Goal: Transaction & Acquisition: Obtain resource

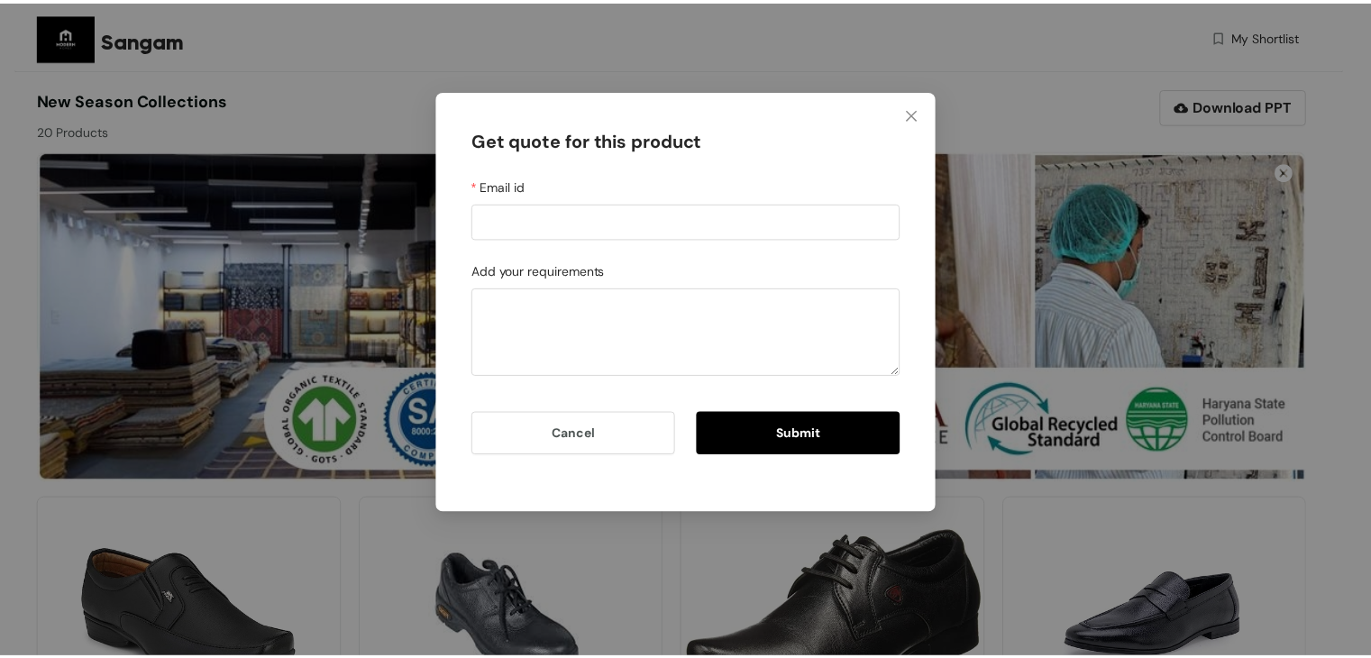
scroll to position [361, 0]
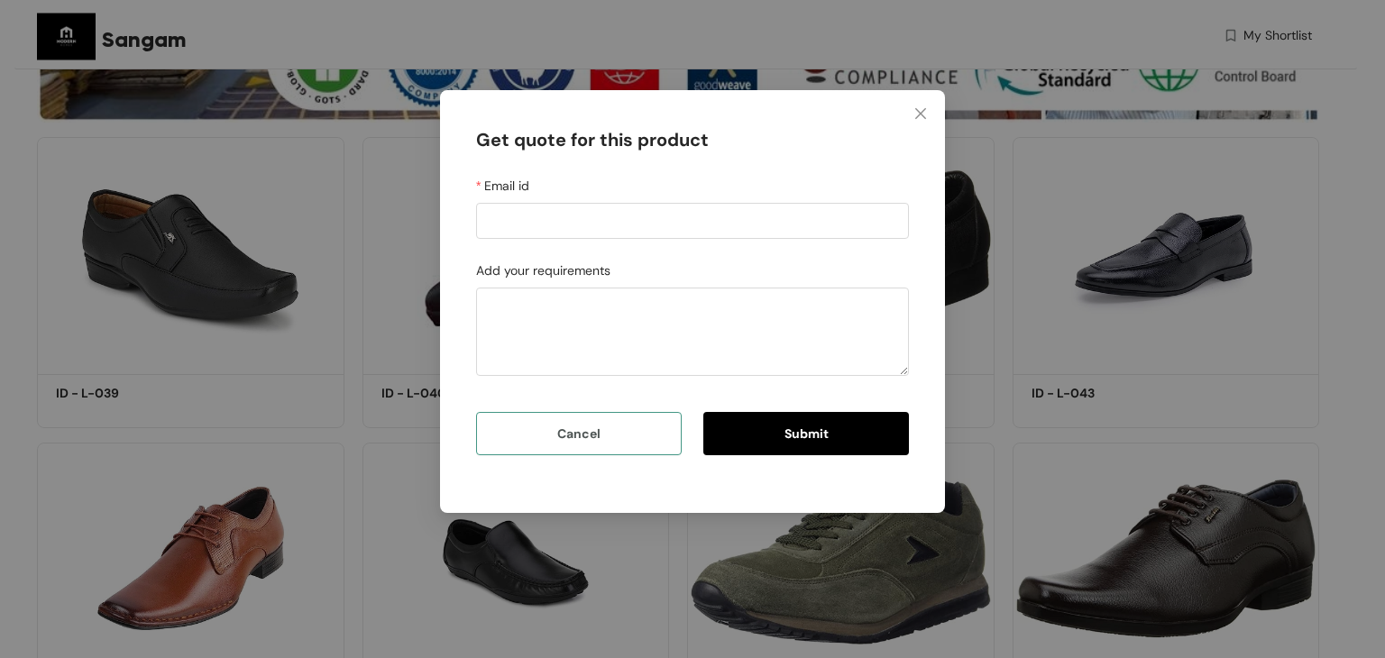
click at [632, 441] on button "Cancel" at bounding box center [579, 433] width 206 height 43
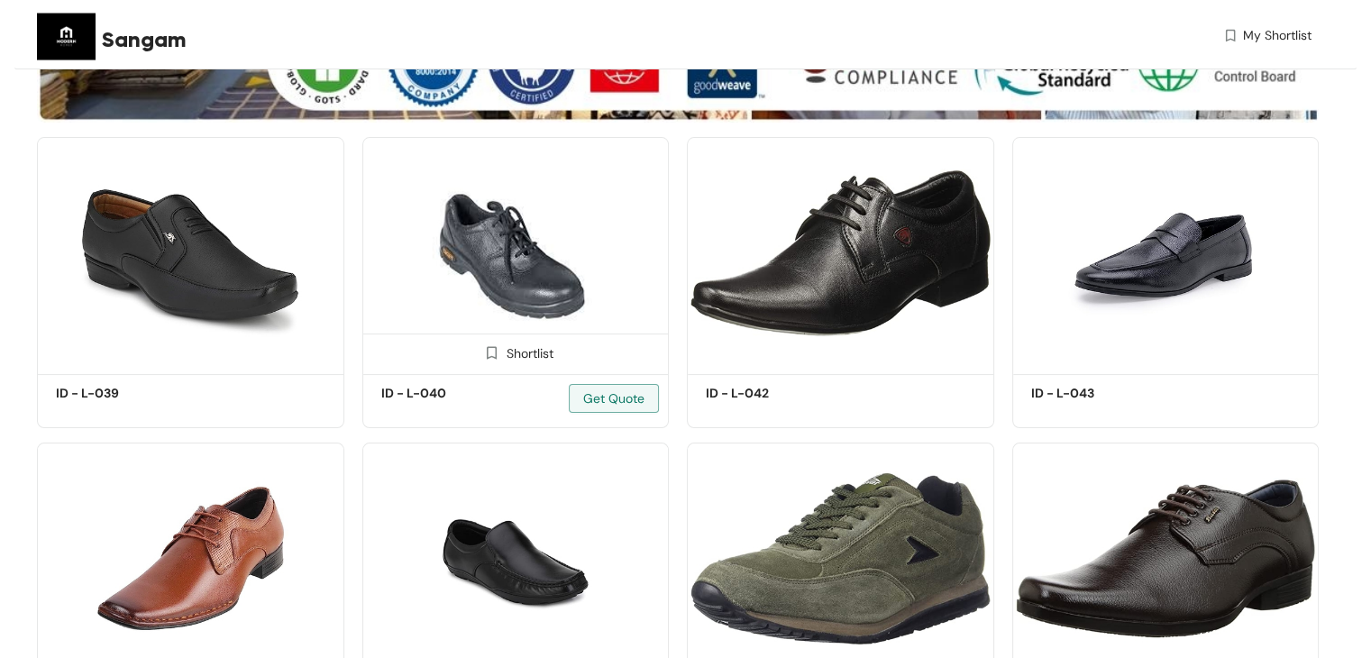
click at [564, 197] on img at bounding box center [515, 253] width 307 height 232
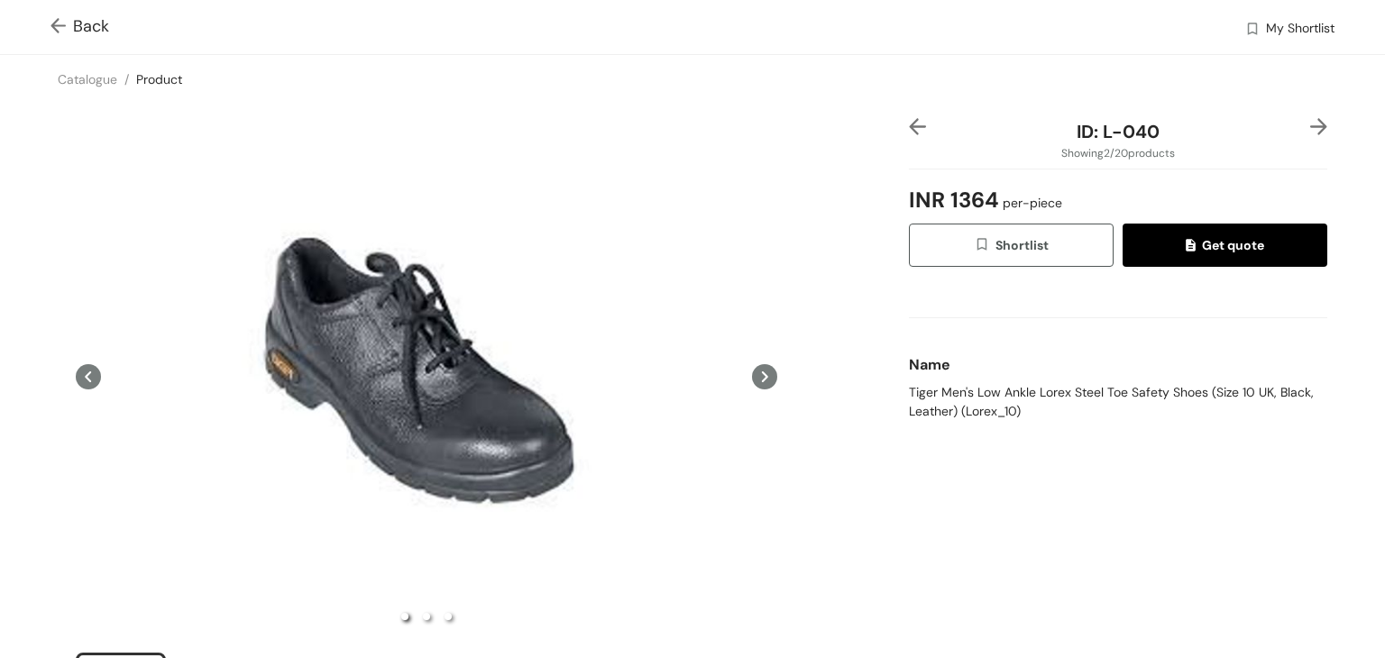
click at [909, 113] on div "ID: L-040 Showing 2 / 20 products INR 1364 per-piece Shortlist Get quote Name T…" at bounding box center [692, 428] width 1392 height 649
click at [909, 139] on div at bounding box center [926, 131] width 35 height 27
click at [1310, 130] on img at bounding box center [1318, 126] width 17 height 17
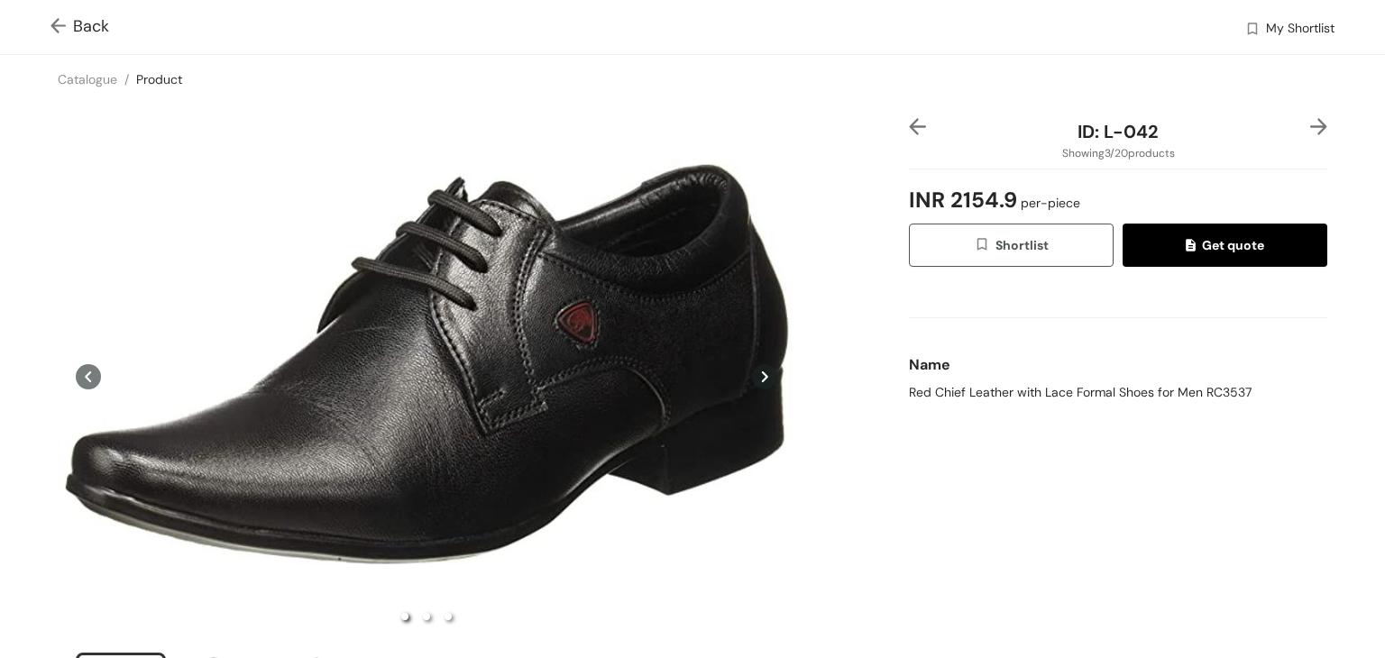
click at [1150, 248] on button "Get quote" at bounding box center [1224, 245] width 205 height 43
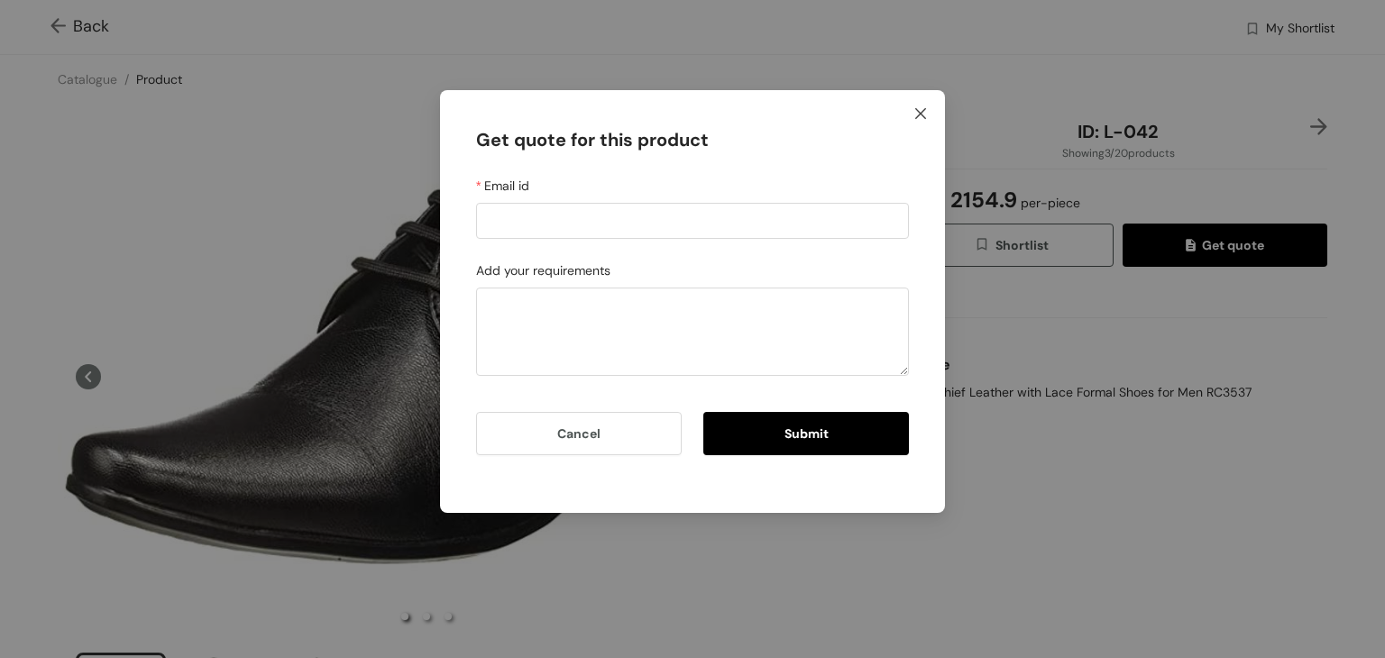
click at [920, 109] on icon "close" at bounding box center [920, 113] width 14 height 14
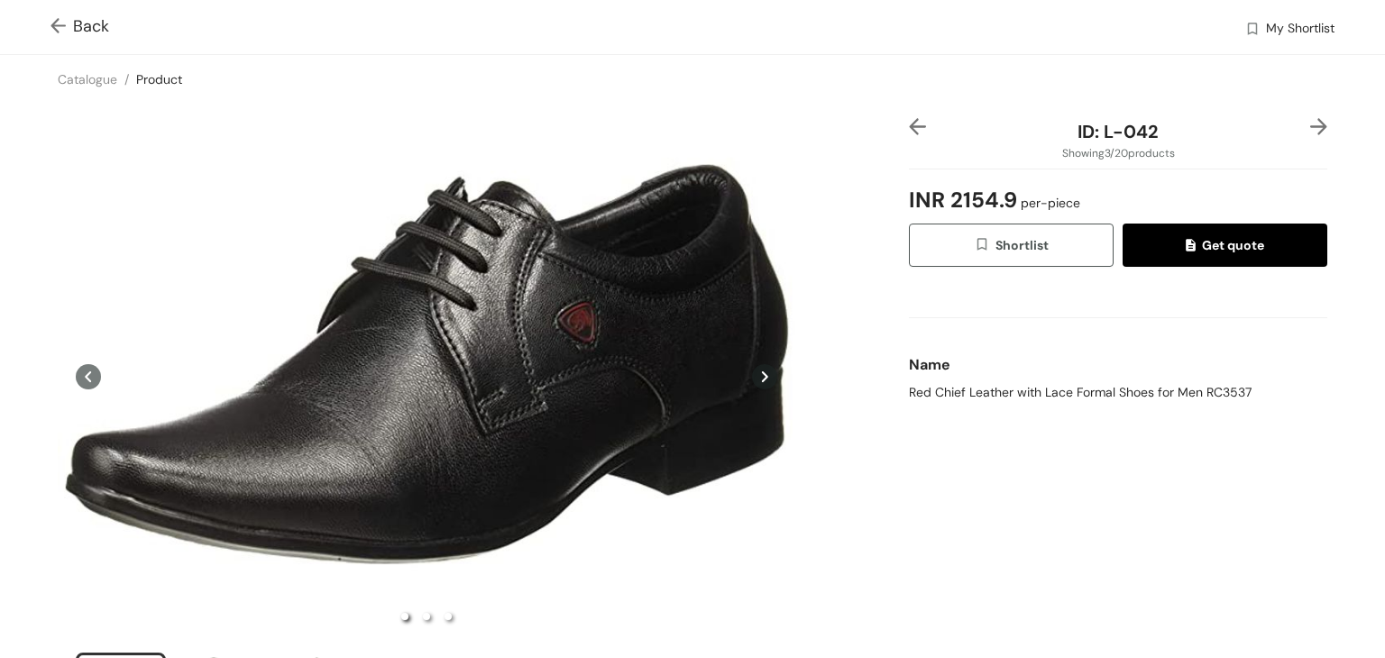
click at [49, 21] on div "Back My Shortlist" at bounding box center [692, 27] width 1385 height 54
click at [58, 23] on img at bounding box center [61, 27] width 23 height 19
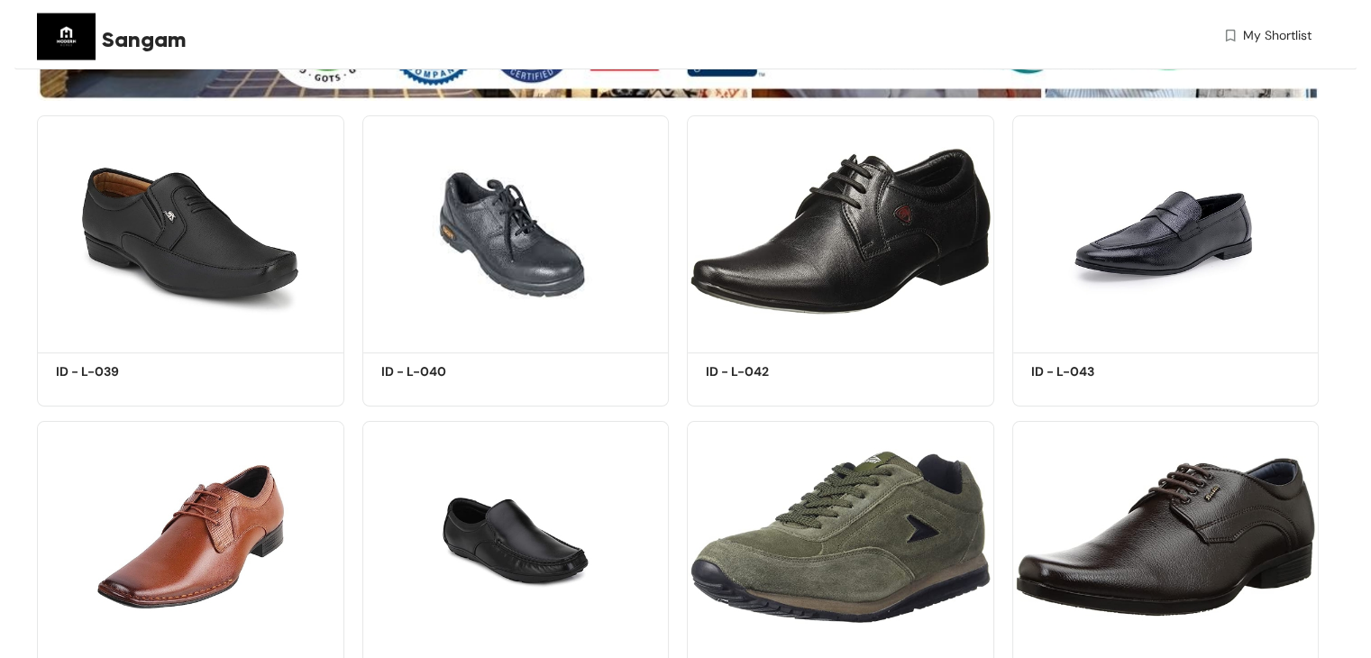
scroll to position [90, 0]
